Goal: Task Accomplishment & Management: Manage account settings

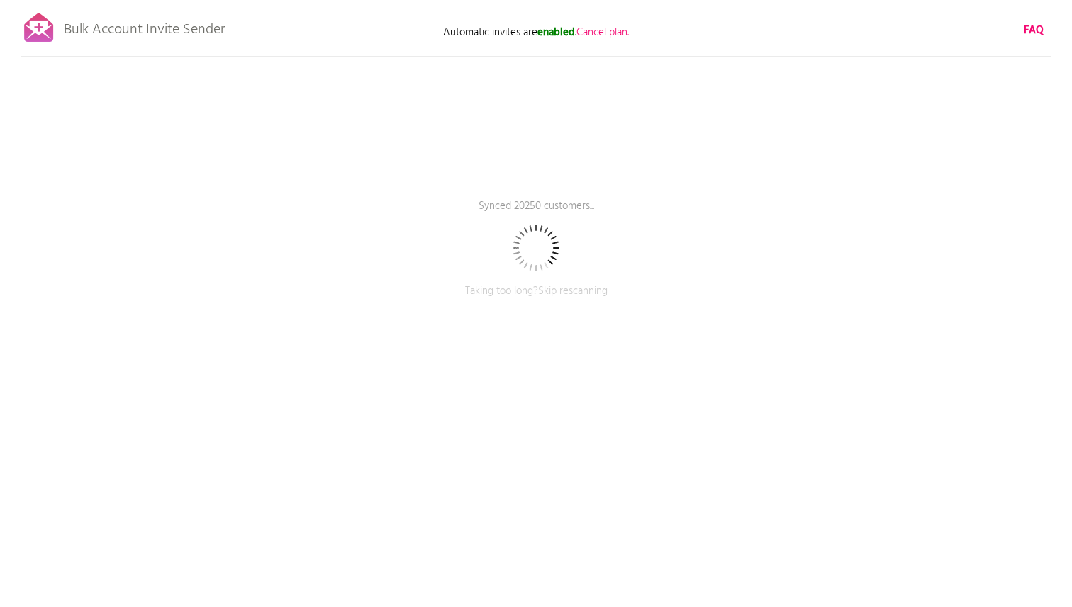
click at [592, 290] on span "Skip rescanning" at bounding box center [572, 291] width 69 height 17
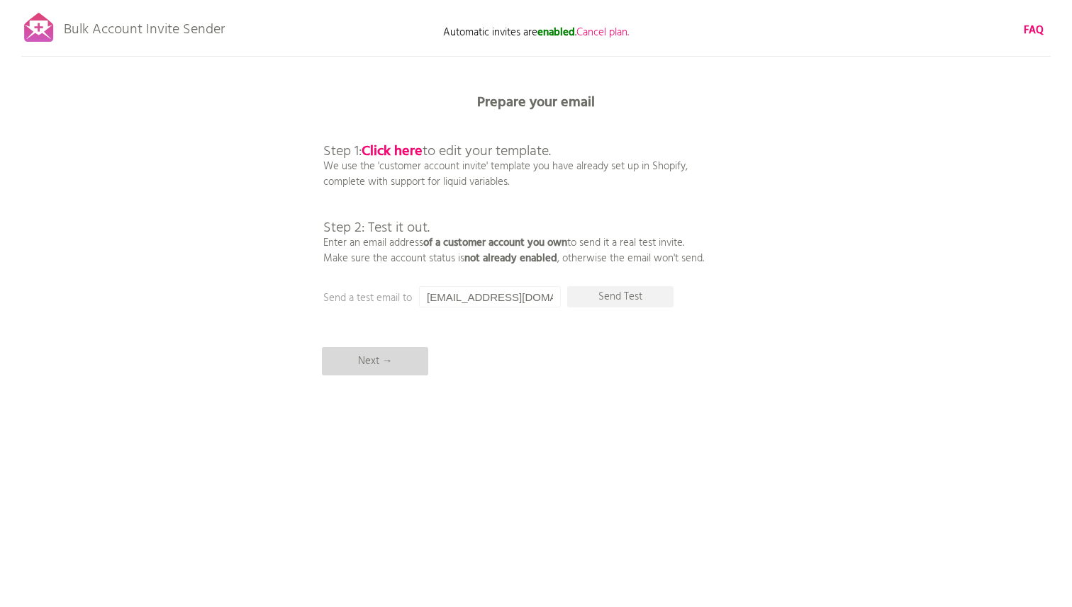
click at [354, 368] on p "Next →" at bounding box center [375, 361] width 106 height 28
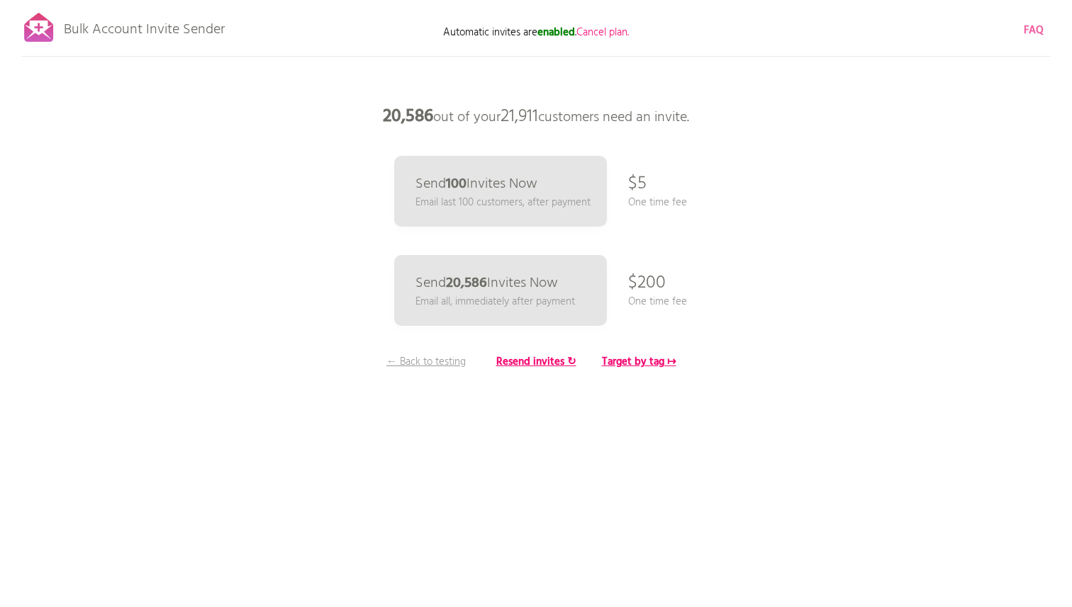
click at [1029, 27] on b "FAQ" at bounding box center [1034, 30] width 20 height 17
click at [554, 32] on b "enabled" at bounding box center [556, 32] width 38 height 17
click at [554, 30] on b "enabled" at bounding box center [556, 32] width 38 height 17
click at [605, 32] on span "Cancel plan." at bounding box center [602, 32] width 52 height 17
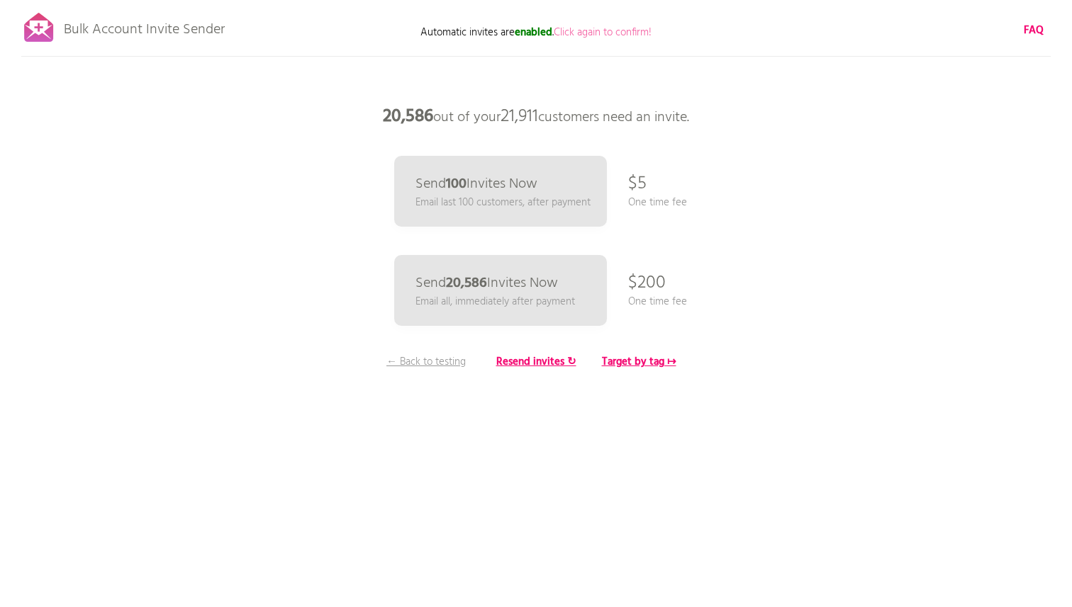
click at [620, 28] on span "Click again to confirm!" at bounding box center [603, 32] width 98 height 17
